Goal: Transaction & Acquisition: Obtain resource

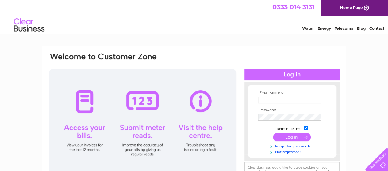
type input "jan.palmieri@dmhall.co.uk"
click at [282, 138] on input "submit" at bounding box center [292, 137] width 38 height 9
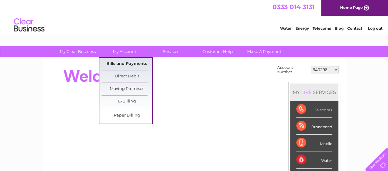
click at [113, 63] on link "Bills and Payments" at bounding box center [126, 64] width 51 height 12
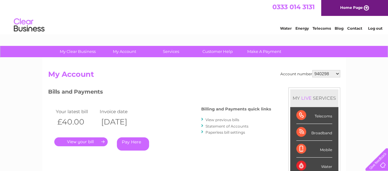
click at [216, 120] on link "View previous bills" at bounding box center [222, 120] width 34 height 5
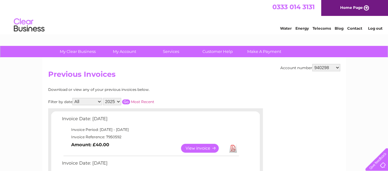
click at [118, 101] on select "2025 2024 2023 2022" at bounding box center [112, 101] width 18 height 7
select select "2022"
click at [103, 98] on select "2025 2024 2023 2022" at bounding box center [112, 101] width 18 height 7
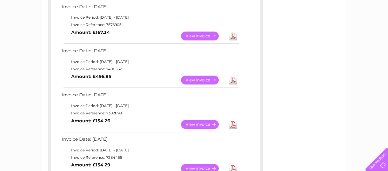
scroll to position [276, 0]
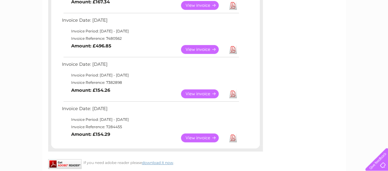
click at [233, 93] on link "Download" at bounding box center [233, 93] width 8 height 9
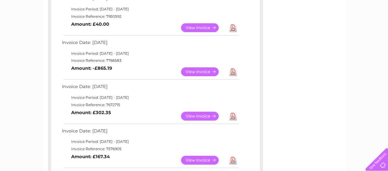
scroll to position [31, 0]
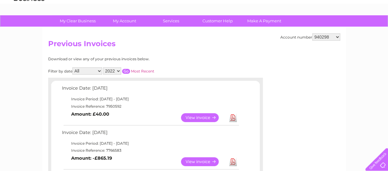
click at [125, 70] on input "button" at bounding box center [126, 71] width 8 height 5
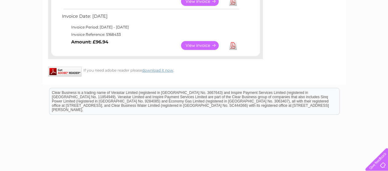
scroll to position [271, 0]
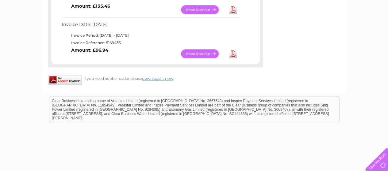
click at [231, 53] on link "Download" at bounding box center [233, 53] width 8 height 9
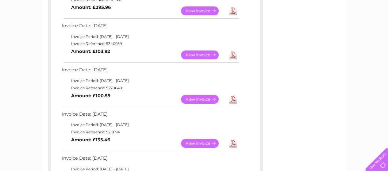
scroll to position [26, 0]
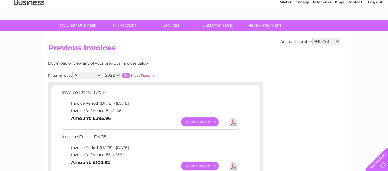
click at [337, 41] on select "940298 940299 940650 947393 947396 955958 956757 959857 960327 966667 969503 97…" at bounding box center [326, 41] width 28 height 7
select select "955958"
click at [312, 38] on select "940298 940299 940650 947393 947396 955958 956757 959857 960327 966667 969503 97…" at bounding box center [326, 41] width 28 height 7
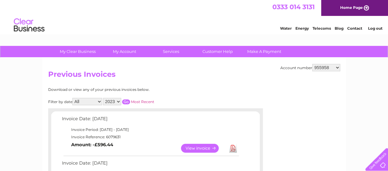
click at [118, 101] on select "2023 2022 2021 2020" at bounding box center [112, 101] width 18 height 7
select select "2022"
click at [103, 98] on select "2023 2022 2021 2020" at bounding box center [112, 101] width 18 height 7
click at [126, 101] on input "button" at bounding box center [126, 102] width 8 height 5
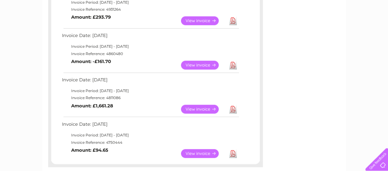
scroll to position [490, 0]
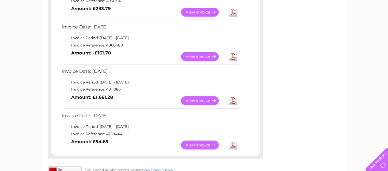
click at [232, 100] on link "Download" at bounding box center [233, 100] width 8 height 9
click at [234, 143] on link "Download" at bounding box center [233, 145] width 8 height 9
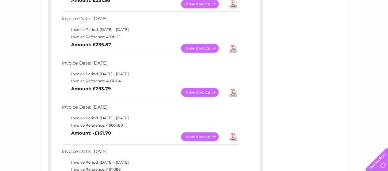
scroll to position [337, 0]
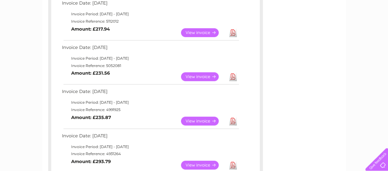
click at [232, 76] on link "Download" at bounding box center [233, 76] width 8 height 9
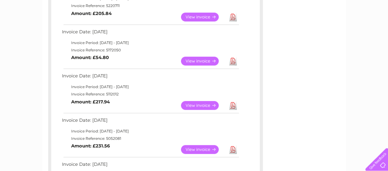
scroll to position [245, 0]
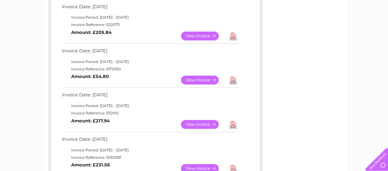
click at [232, 123] on link "Download" at bounding box center [233, 124] width 8 height 9
click at [233, 80] on link "Download" at bounding box center [233, 80] width 8 height 9
